Goal: Transaction & Acquisition: Purchase product/service

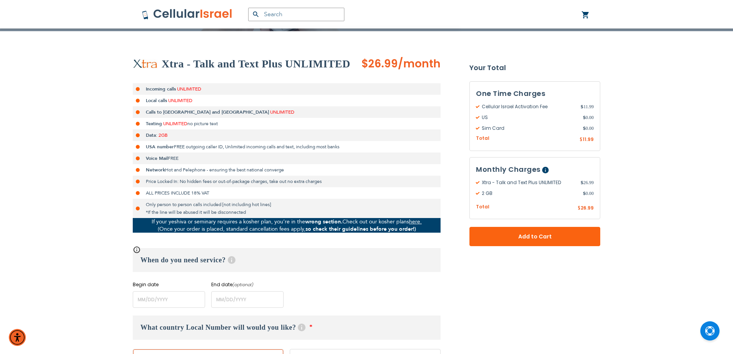
scroll to position [115, 0]
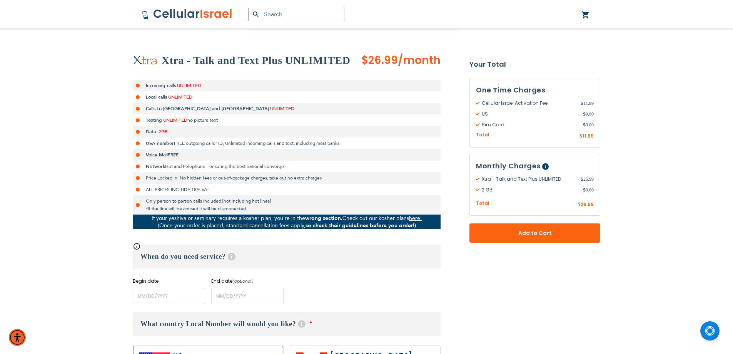
drag, startPoint x: 361, startPoint y: 60, endPoint x: 356, endPoint y: 63, distance: 5.8
click at [356, 63] on div "Xtra - Talk and Text Plus UNLIMITED" at bounding box center [247, 60] width 229 height 15
drag, startPoint x: 358, startPoint y: 62, endPoint x: 439, endPoint y: 62, distance: 80.4
click at [439, 62] on div "Xtra - Talk and Text Plus UNLIMITED $26.99 /month" at bounding box center [287, 60] width 308 height 15
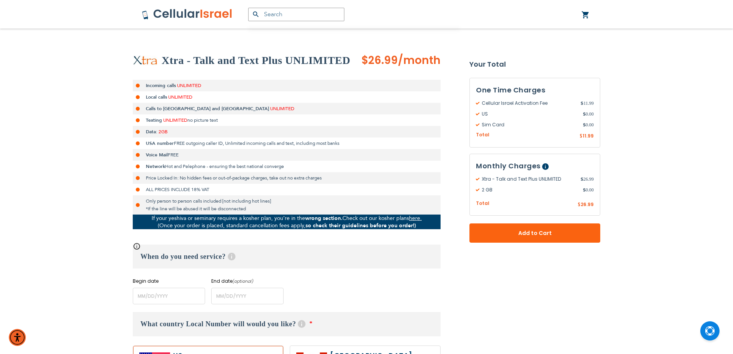
drag, startPoint x: 419, startPoint y: 60, endPoint x: 362, endPoint y: 59, distance: 57.0
drag, startPoint x: 443, startPoint y: 60, endPoint x: 365, endPoint y: 67, distance: 78.0
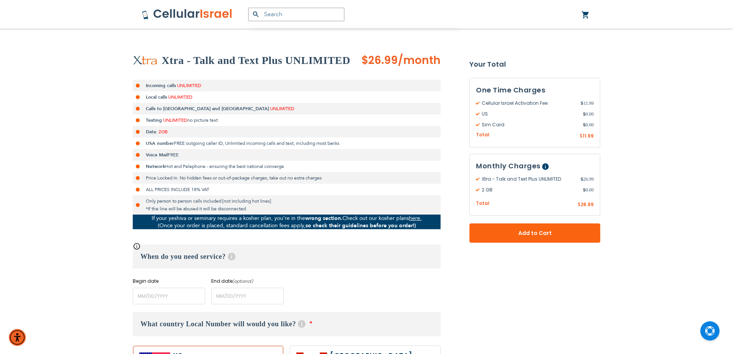
drag, startPoint x: 446, startPoint y: 58, endPoint x: 357, endPoint y: 63, distance: 89.4
